Goal: Information Seeking & Learning: Learn about a topic

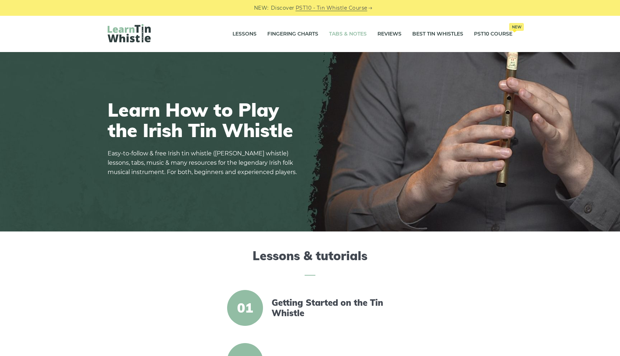
click at [351, 37] on link "Tabs & Notes" at bounding box center [348, 34] width 38 height 18
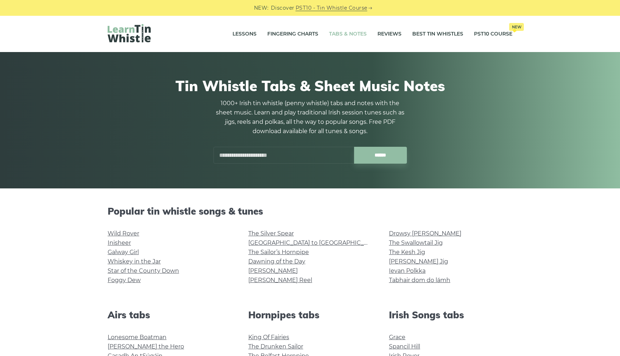
scroll to position [10, 0]
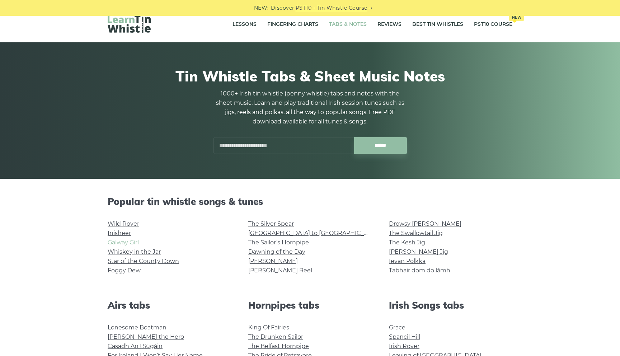
click at [122, 242] on link "Galway Girl" at bounding box center [123, 242] width 31 height 7
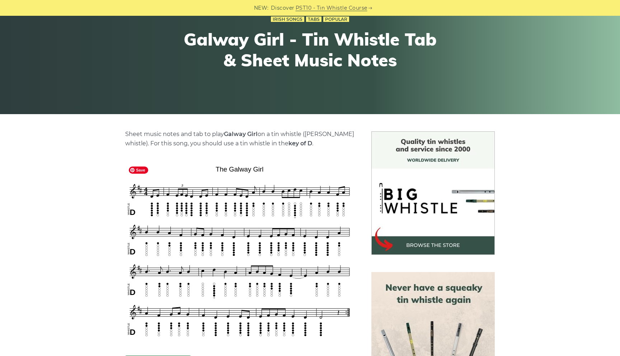
scroll to position [76, 0]
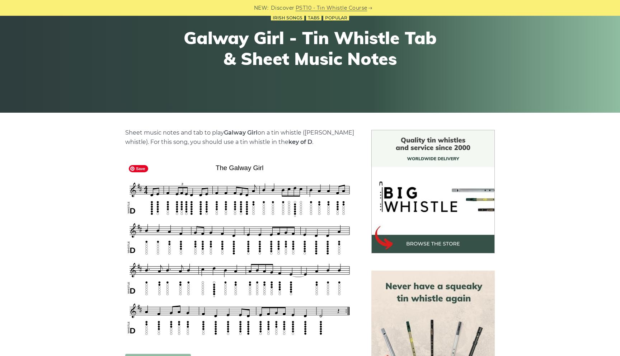
click at [171, 249] on img at bounding box center [239, 250] width 229 height 178
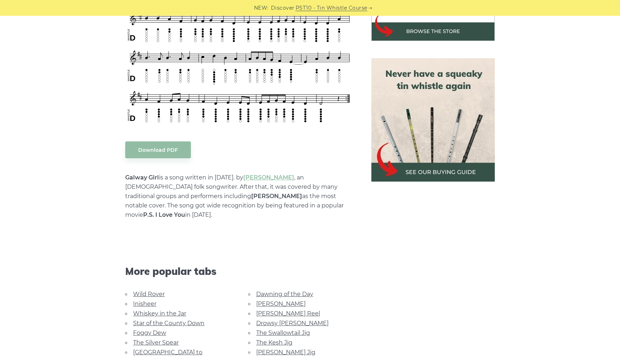
scroll to position [326, 0]
